Goal: Information Seeking & Learning: Find specific fact

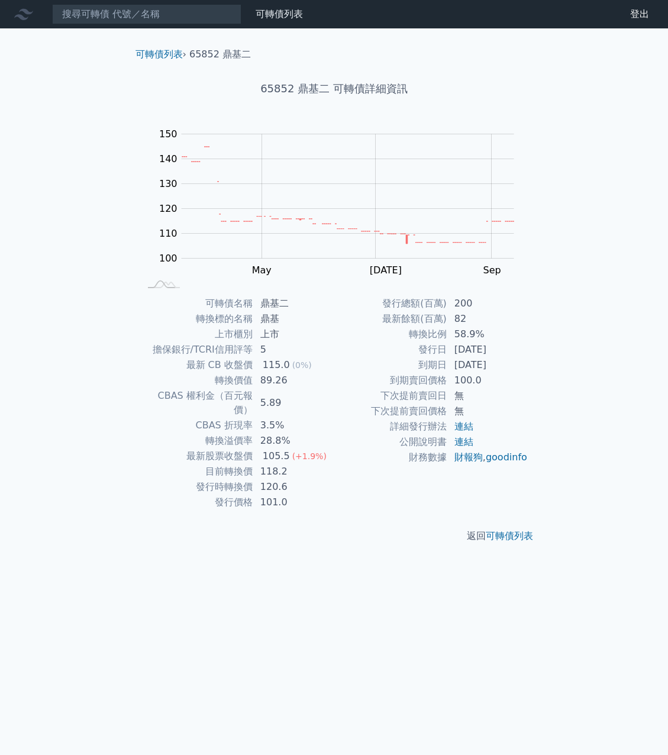
click at [175, 24] on nav "可轉債列表 財務數據 可轉債列表 財務數據 登出 登出" at bounding box center [334, 14] width 668 height 28
click at [176, 17] on input at bounding box center [146, 14] width 189 height 20
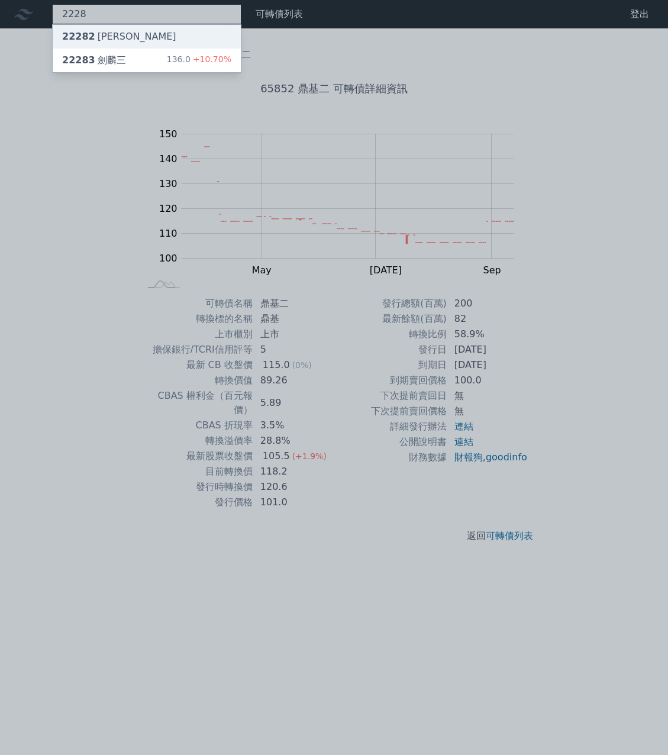
type input "2228"
click at [107, 36] on div "22282 [PERSON_NAME]" at bounding box center [119, 37] width 114 height 14
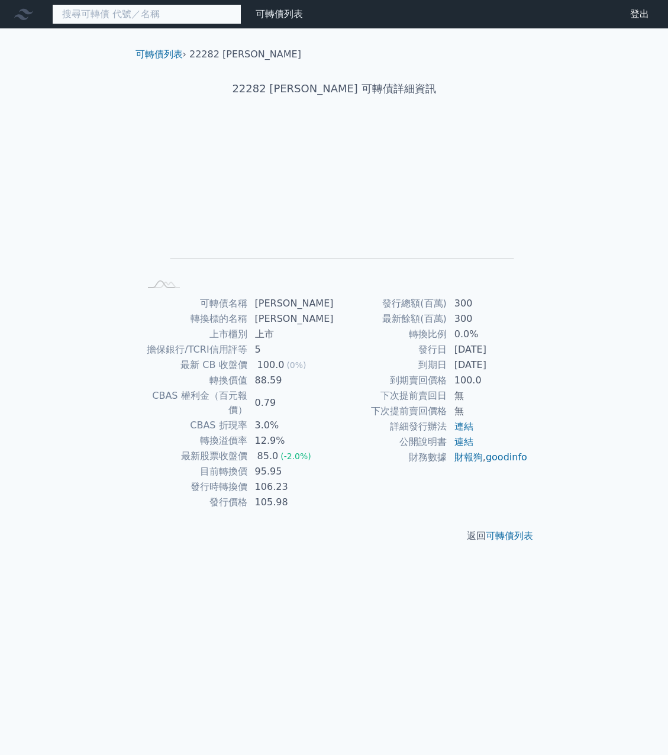
click at [108, 12] on input at bounding box center [146, 14] width 189 height 20
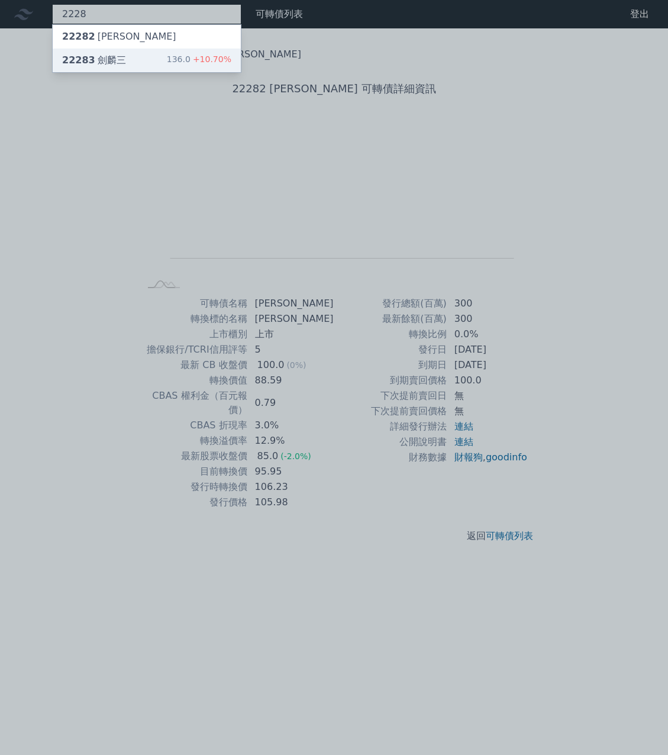
type input "2228"
click at [115, 56] on div "22283 [PERSON_NAME]" at bounding box center [94, 60] width 64 height 14
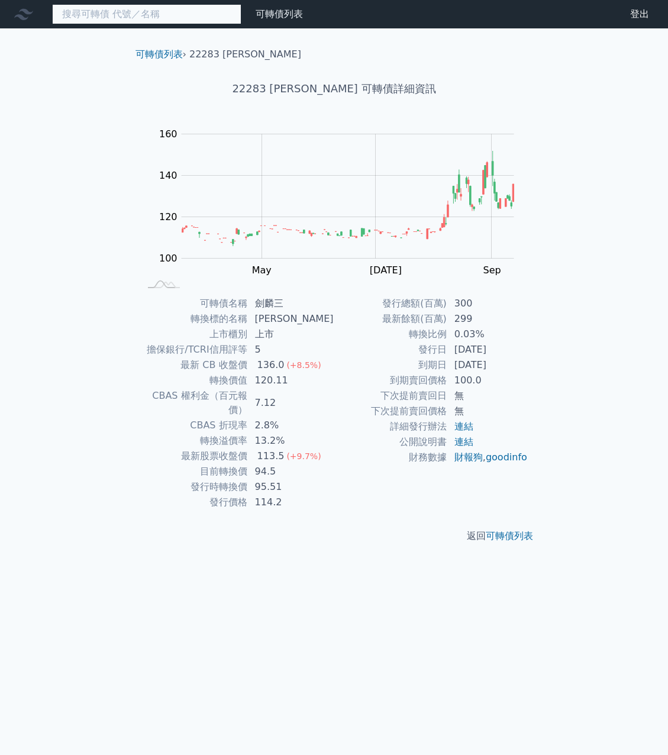
click at [148, 14] on input at bounding box center [146, 14] width 189 height 20
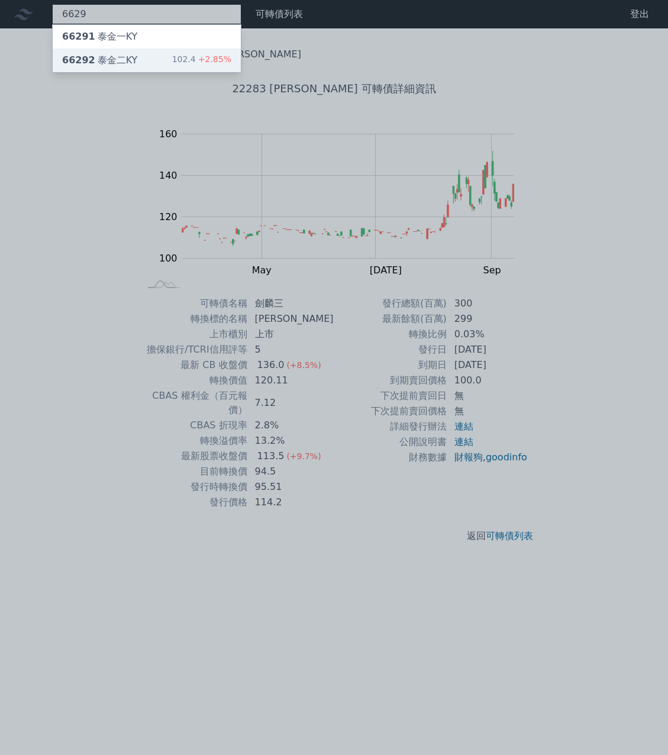
type input "6629"
click at [122, 60] on div "66292 泰金二KY" at bounding box center [99, 60] width 75 height 14
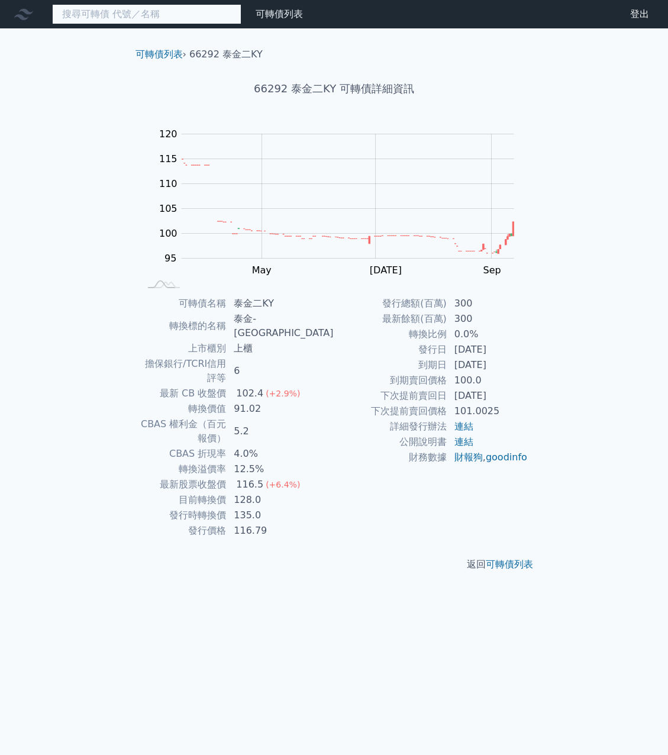
click at [185, 20] on input at bounding box center [146, 14] width 189 height 20
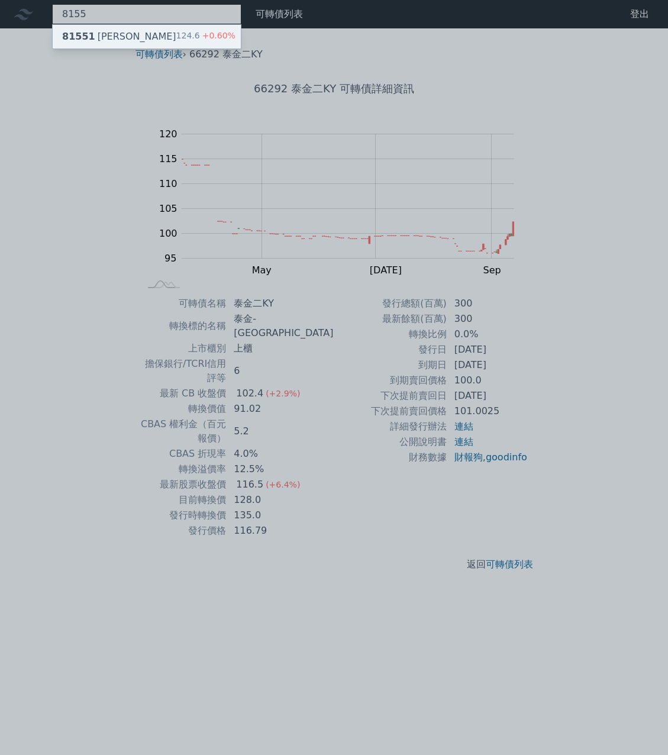
type input "8155"
click at [127, 39] on div "81551 [PERSON_NAME] 124.6 +0.60%" at bounding box center [147, 37] width 188 height 24
